Goal: Find specific page/section: Find specific page/section

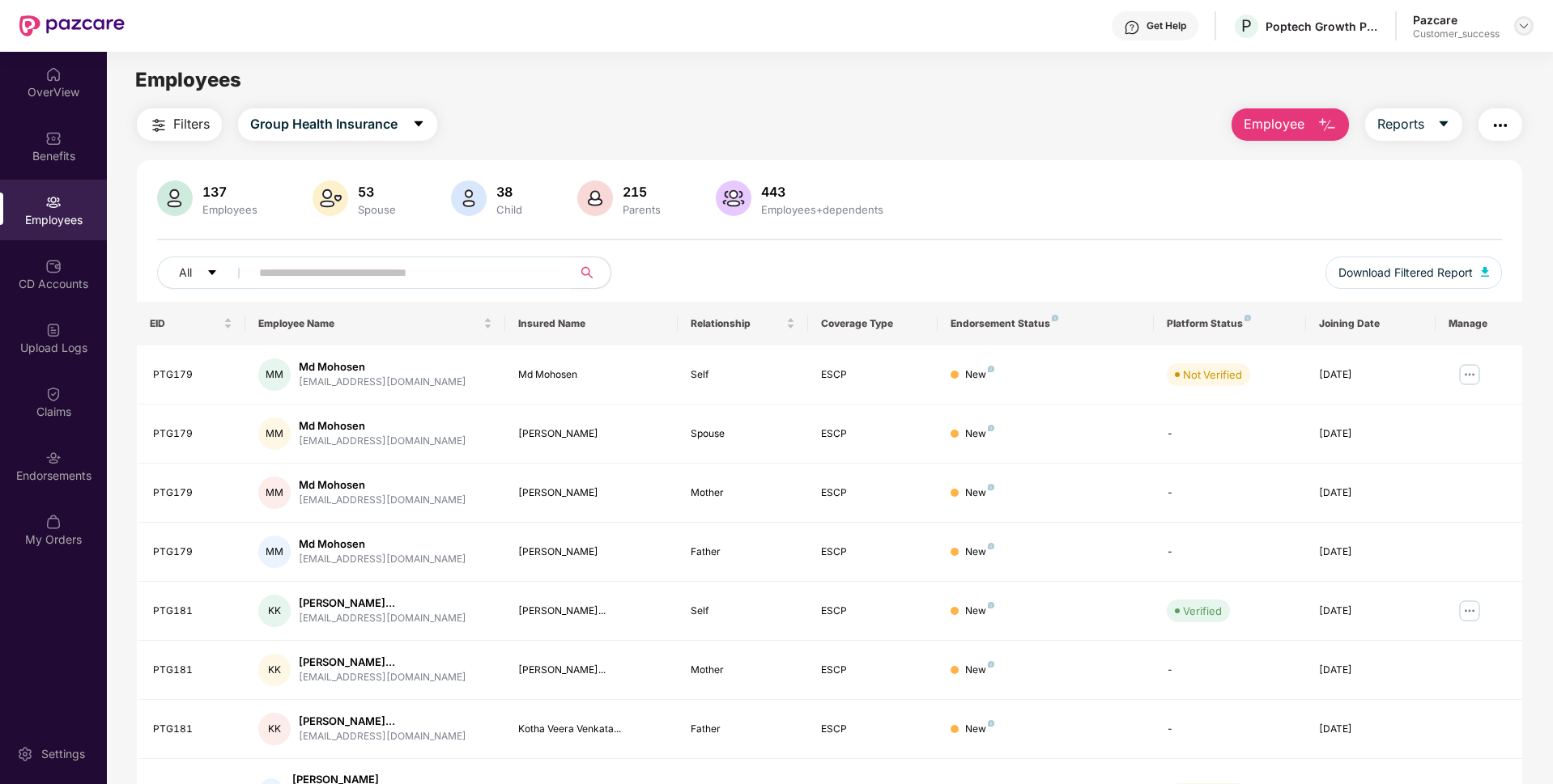
click at [1531, 23] on div at bounding box center [1524, 26] width 19 height 19
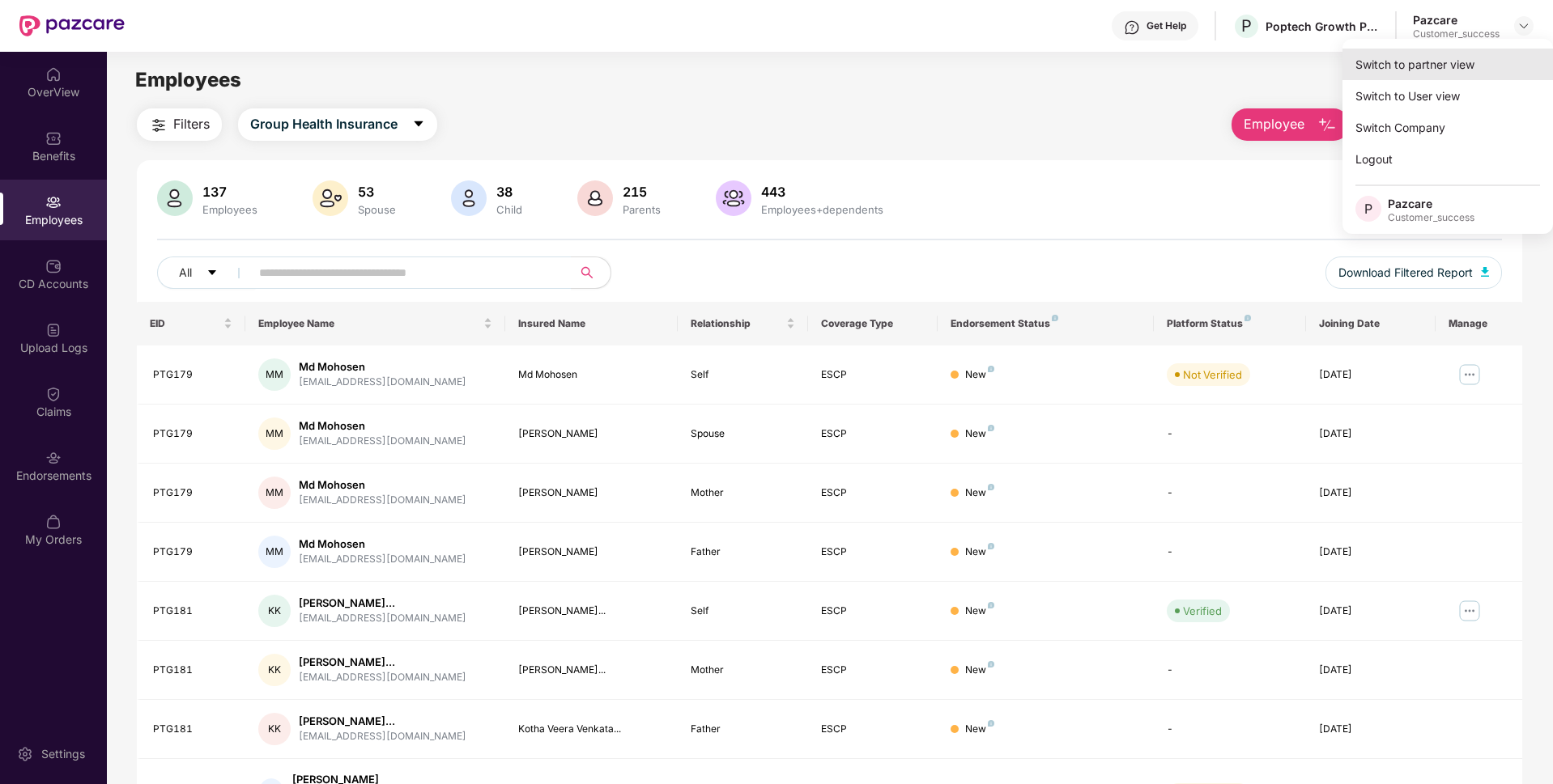
click at [1449, 53] on div "Switch to partner view" at bounding box center [1448, 64] width 211 height 32
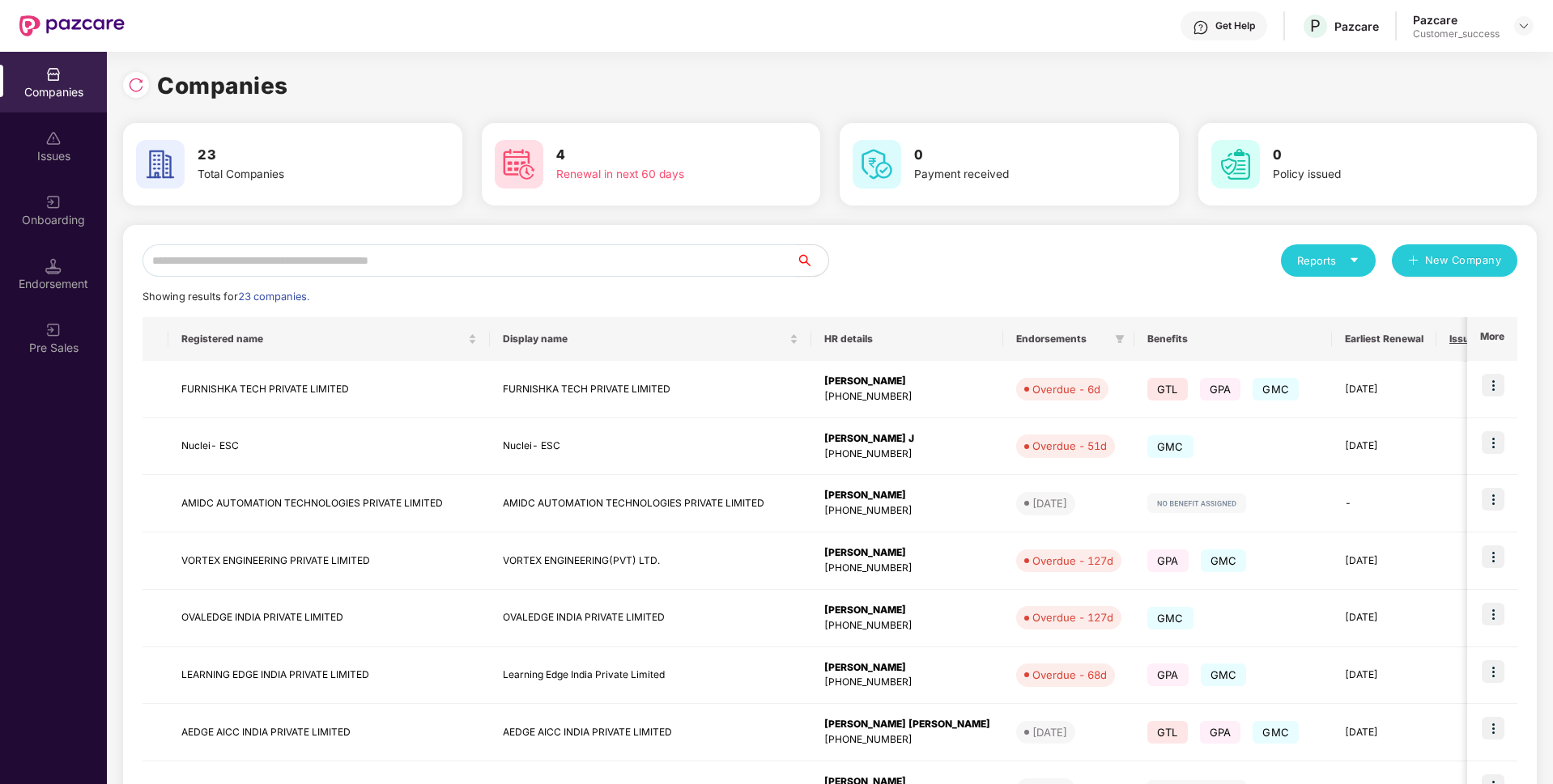
click at [598, 254] on input "text" at bounding box center [469, 261] width 654 height 33
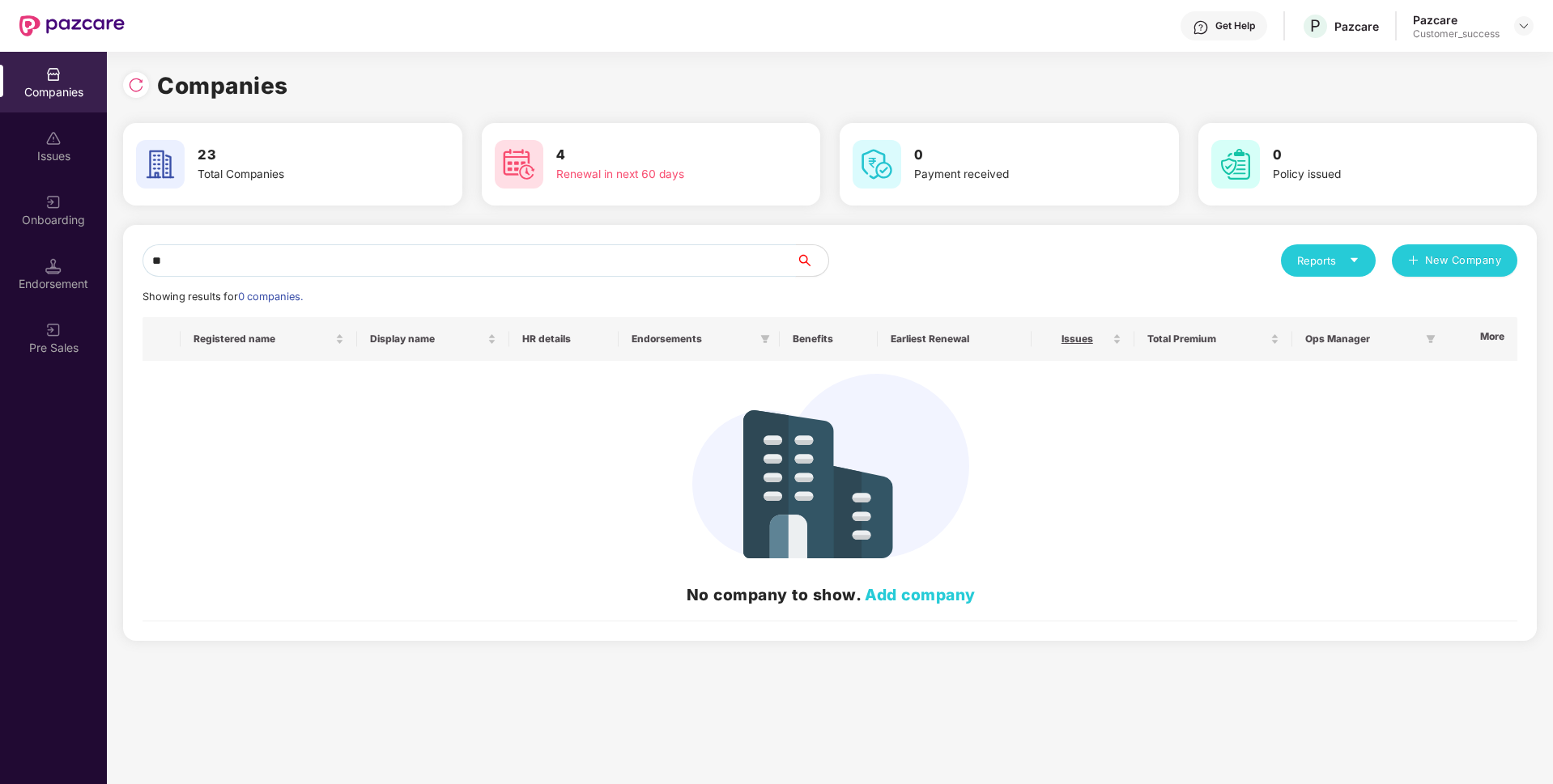
type input "*"
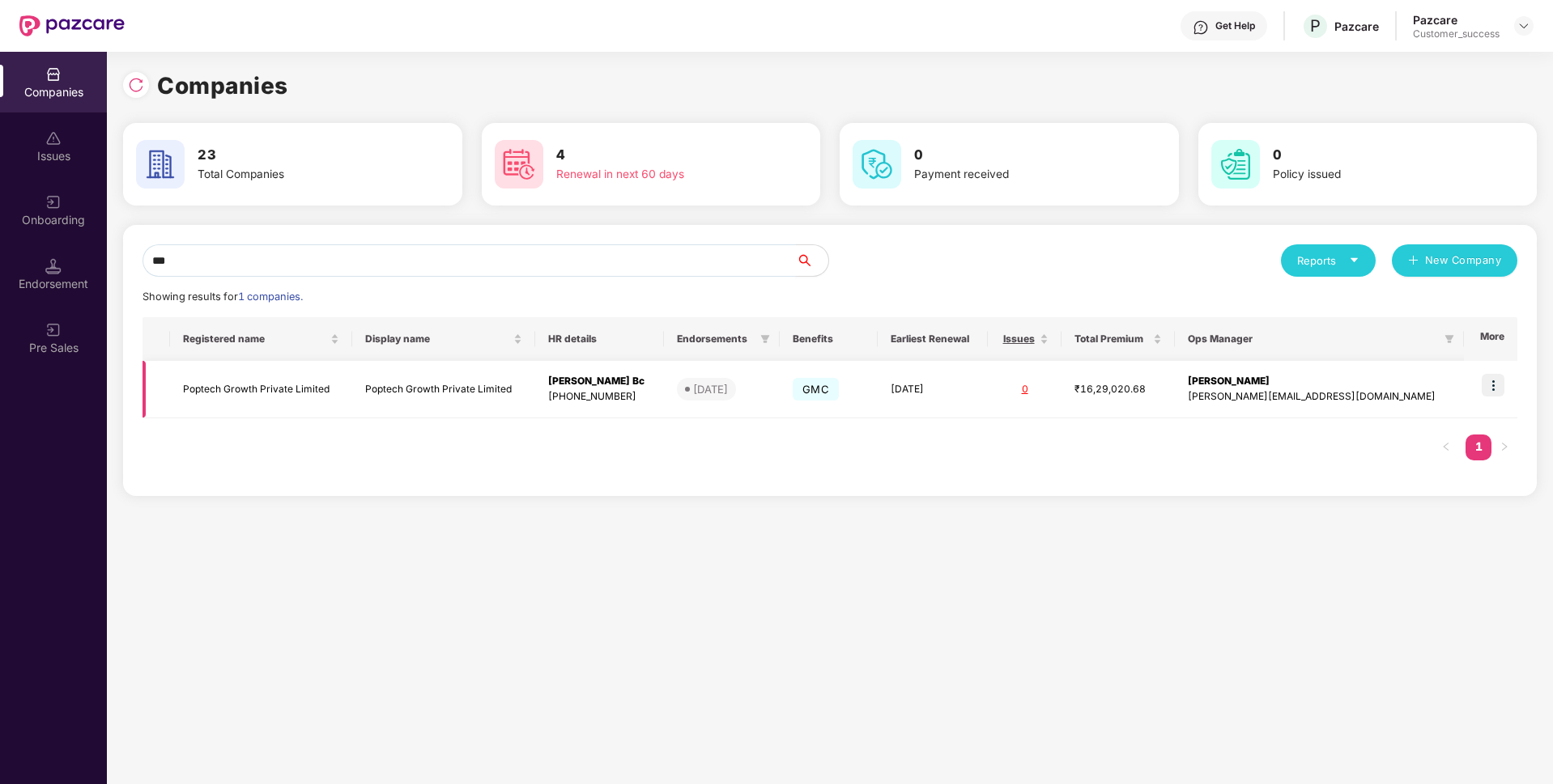
type input "***"
click at [270, 377] on td "Poptech Growth Private Limited" at bounding box center [261, 390] width 183 height 58
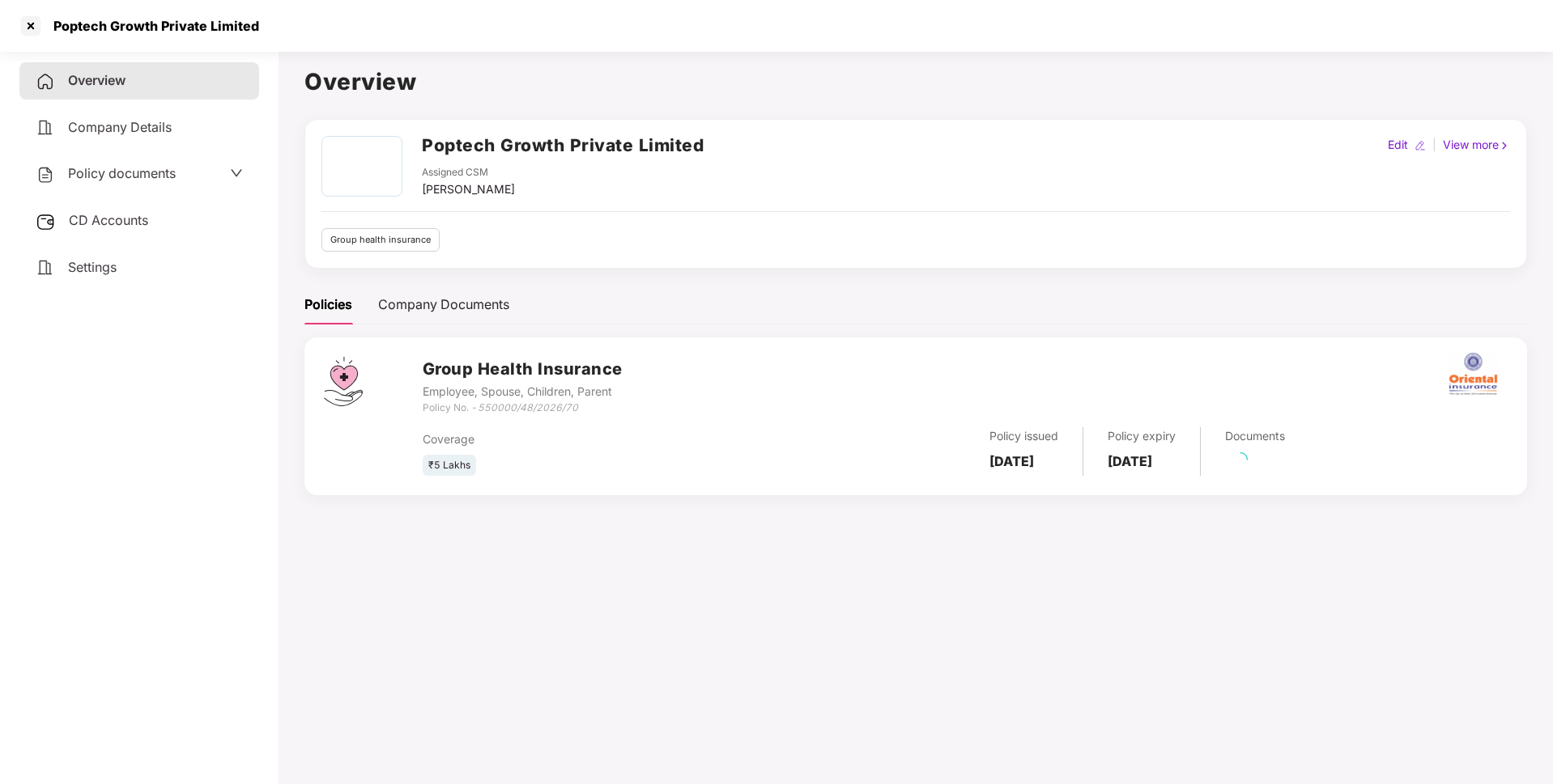
click at [103, 17] on div "Poptech Growth Private Limited" at bounding box center [151, 25] width 215 height 16
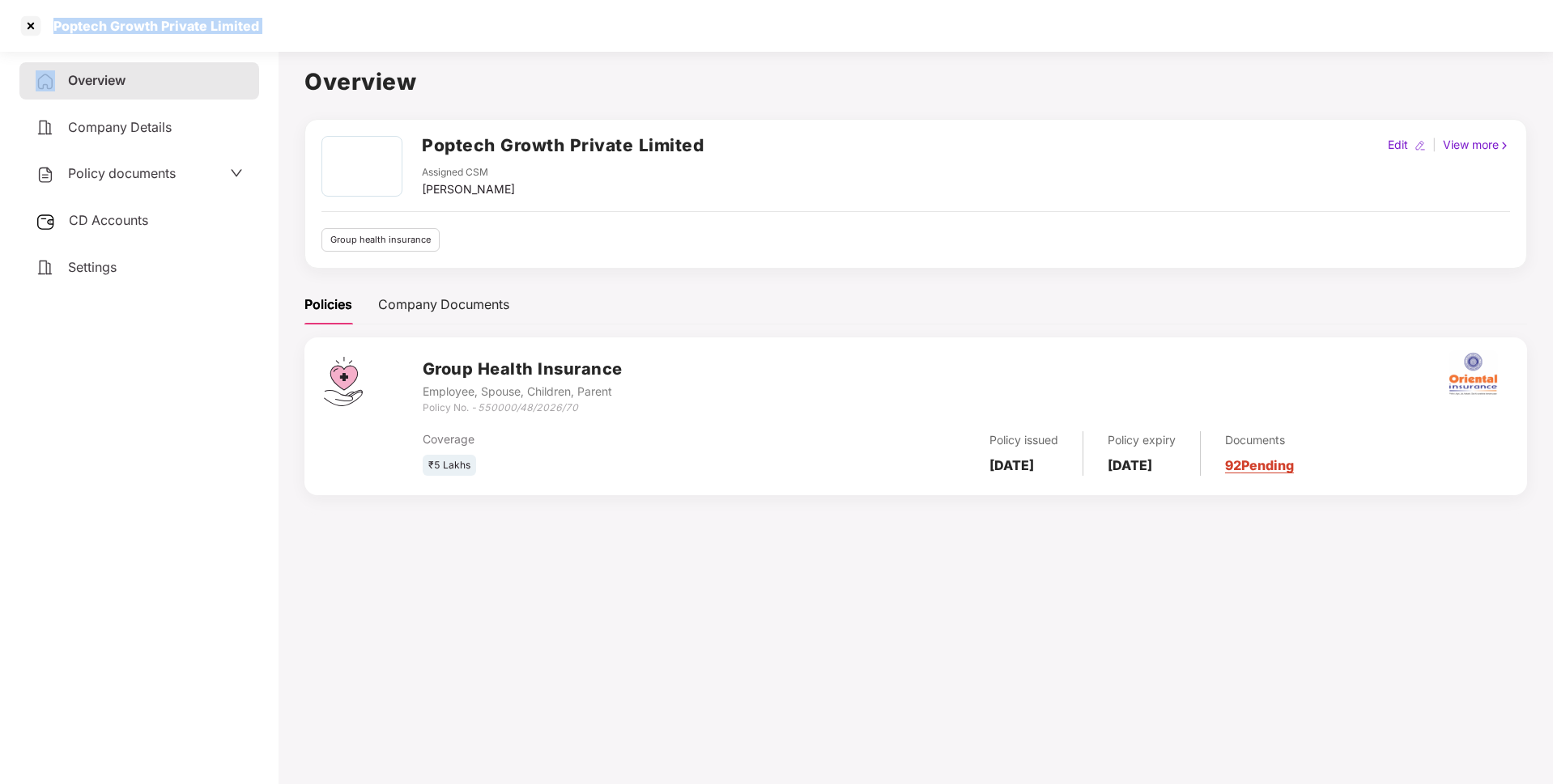
copy div "Poptech Growth Private Limited"
